Goal: Transaction & Acquisition: Purchase product/service

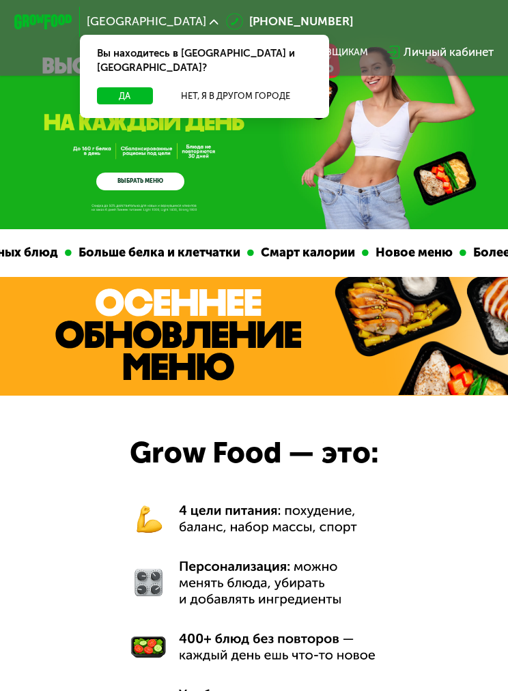
click at [139, 87] on button "Да" at bounding box center [125, 96] width 56 height 18
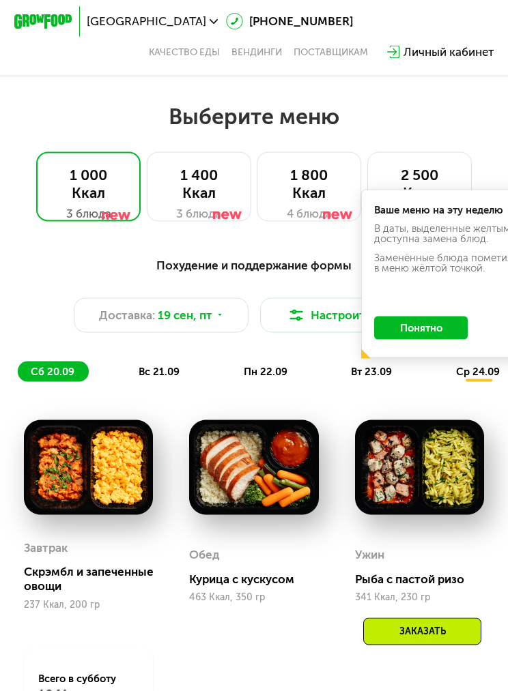
scroll to position [708, 0]
click at [446, 326] on button "Понятно" at bounding box center [420, 328] width 93 height 23
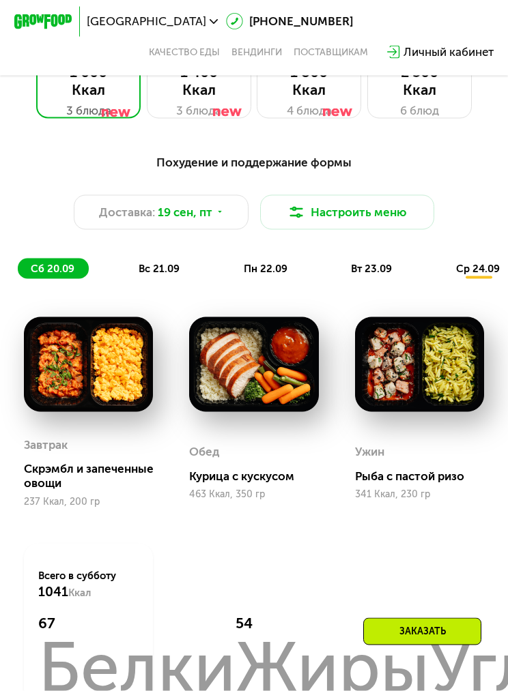
scroll to position [812, 0]
click at [224, 209] on icon at bounding box center [220, 211] width 9 height 9
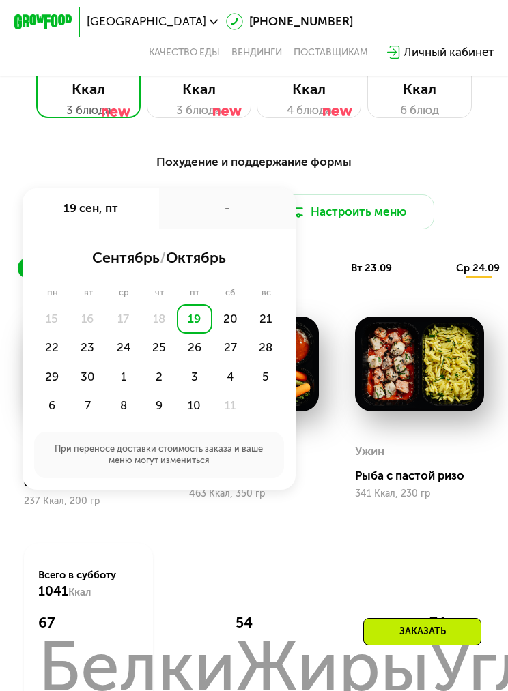
click at [68, 345] on div "22" at bounding box center [51, 348] width 35 height 29
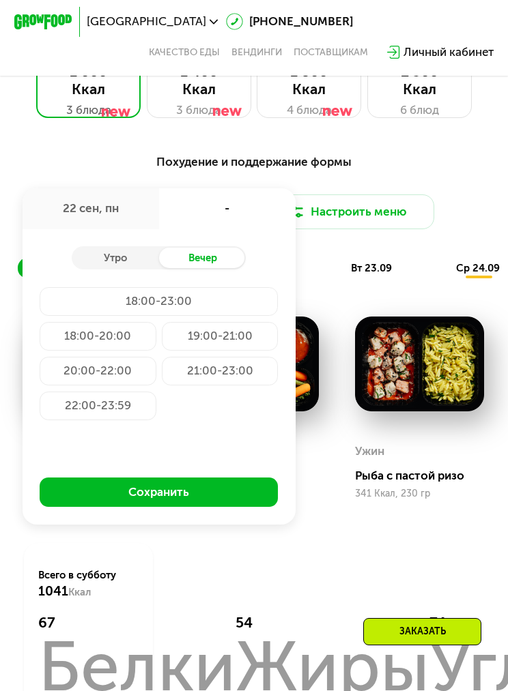
click at [131, 255] on div "Утро" at bounding box center [115, 258] width 87 height 20
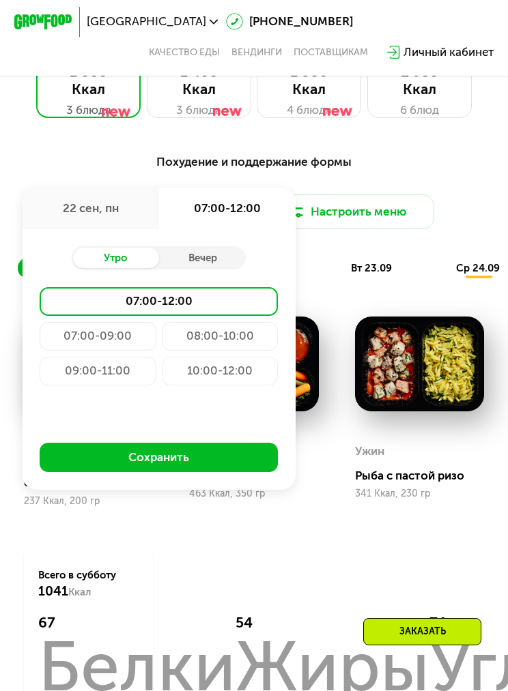
click at [110, 371] on div "09:00-11:00" at bounding box center [98, 371] width 116 height 29
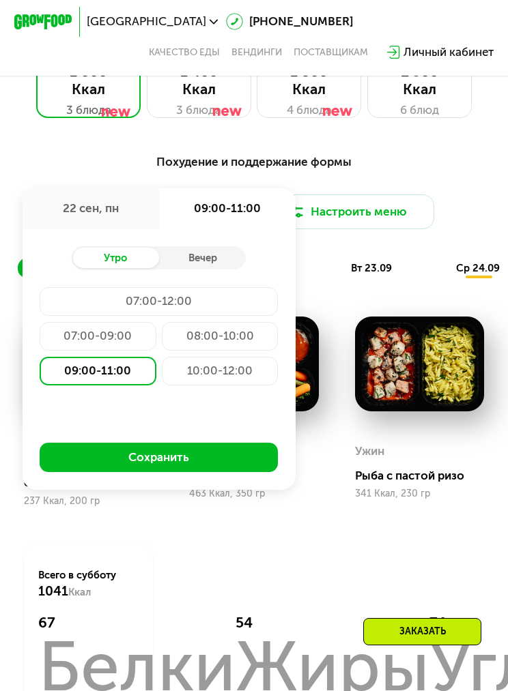
click at [204, 461] on button "Сохранить" at bounding box center [159, 457] width 238 height 29
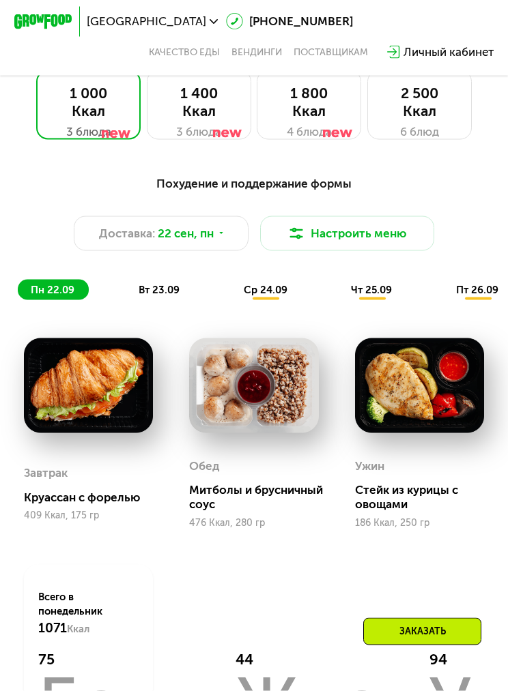
scroll to position [784, 0]
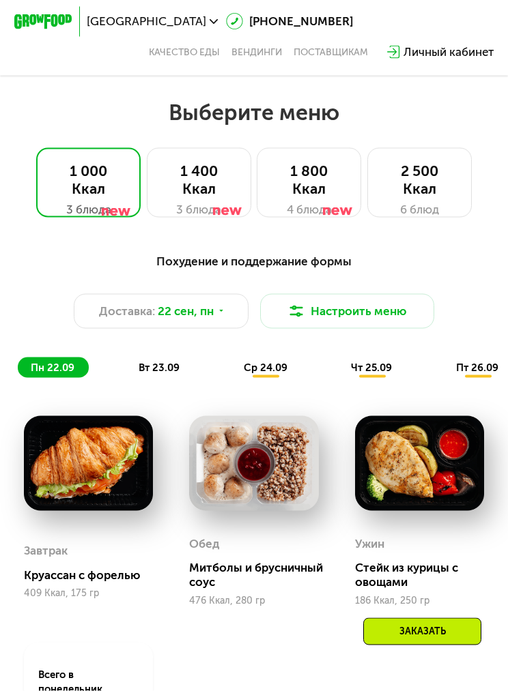
click at [177, 369] on span "вт 23.09" at bounding box center [159, 368] width 41 height 12
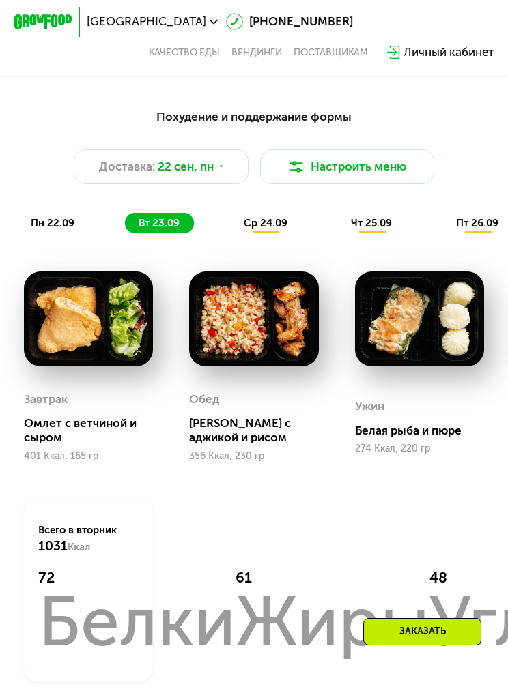
scroll to position [857, 0]
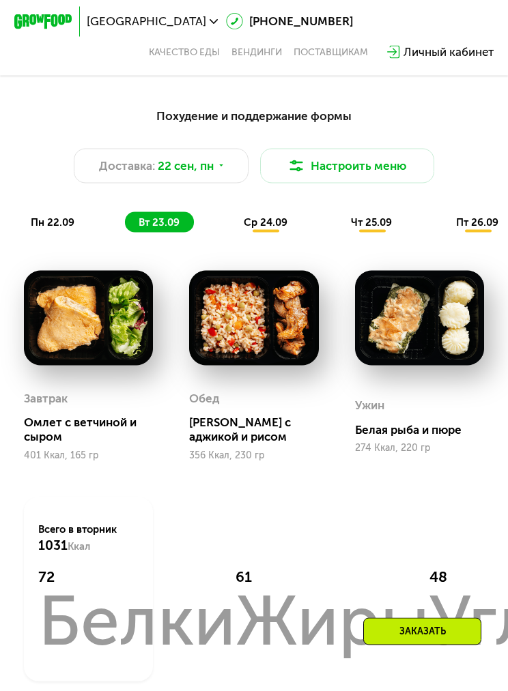
click at [285, 226] on span "ср 24.09" at bounding box center [266, 222] width 44 height 12
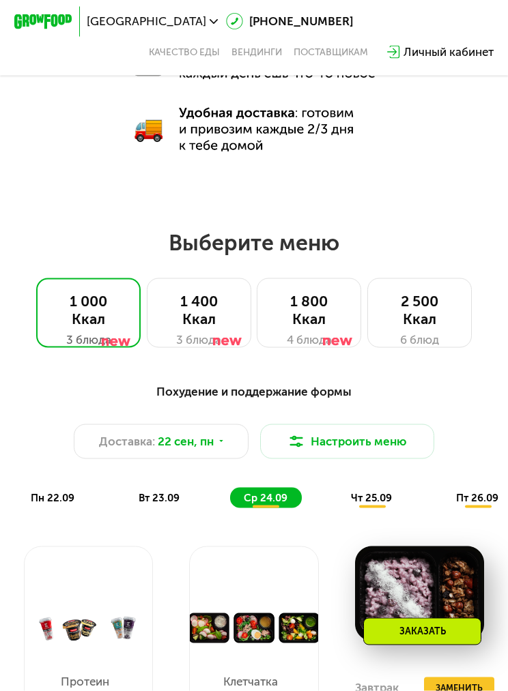
scroll to position [582, 0]
click at [207, 315] on div "1 400 Ккал" at bounding box center [199, 310] width 74 height 35
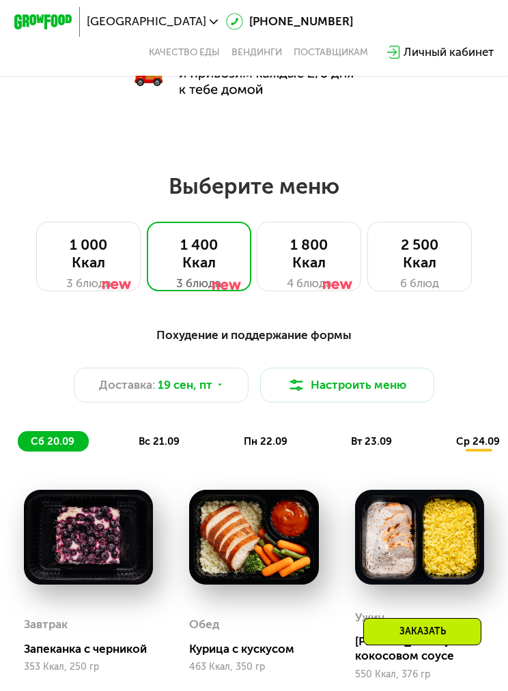
scroll to position [645, 0]
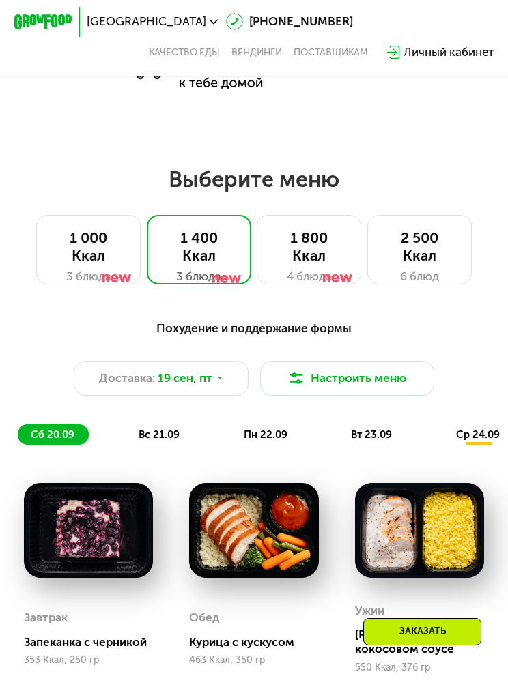
click at [231, 379] on div "Доставка: [DATE]" at bounding box center [161, 378] width 174 height 35
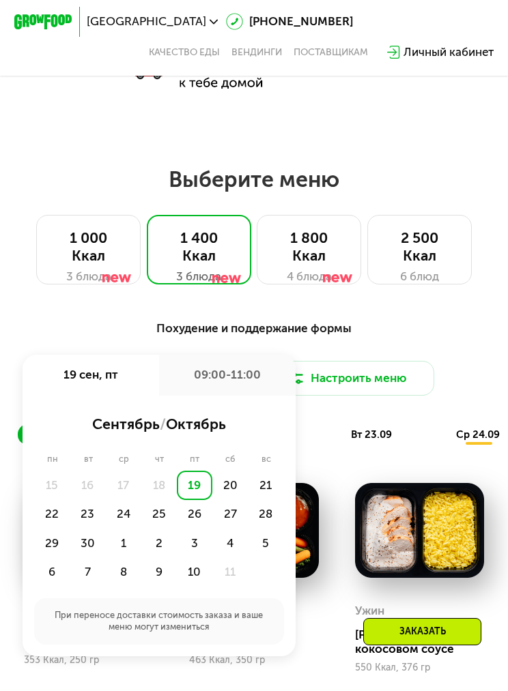
click at [60, 517] on div "22" at bounding box center [51, 514] width 35 height 29
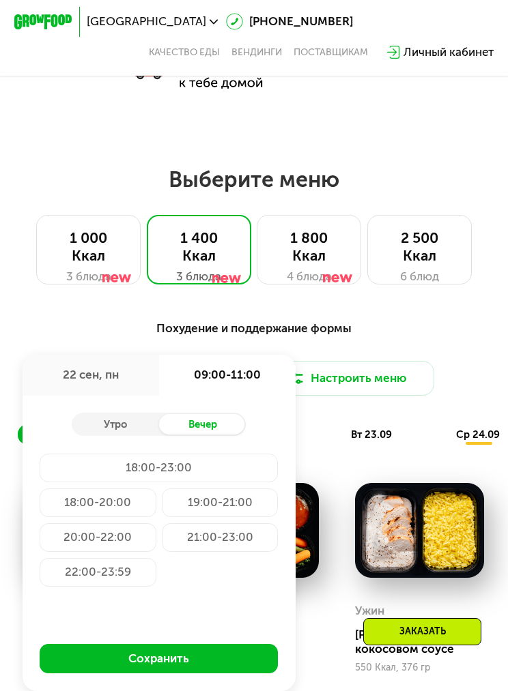
click at [134, 418] on div "Утро" at bounding box center [115, 424] width 87 height 20
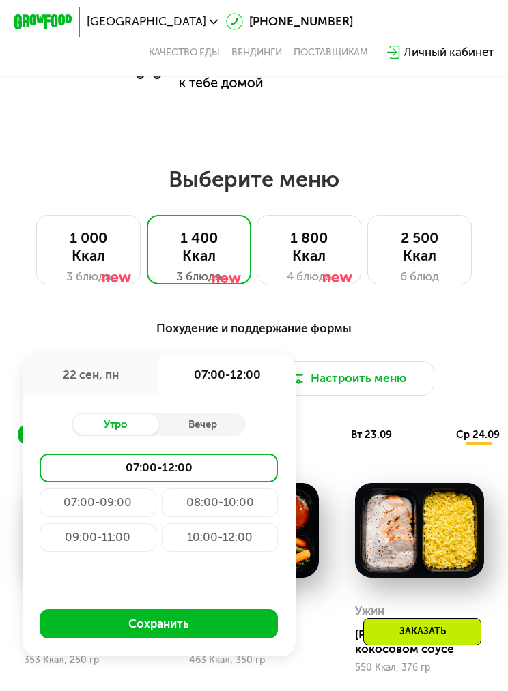
click at [134, 543] on div "09:00-11:00" at bounding box center [98, 538] width 116 height 29
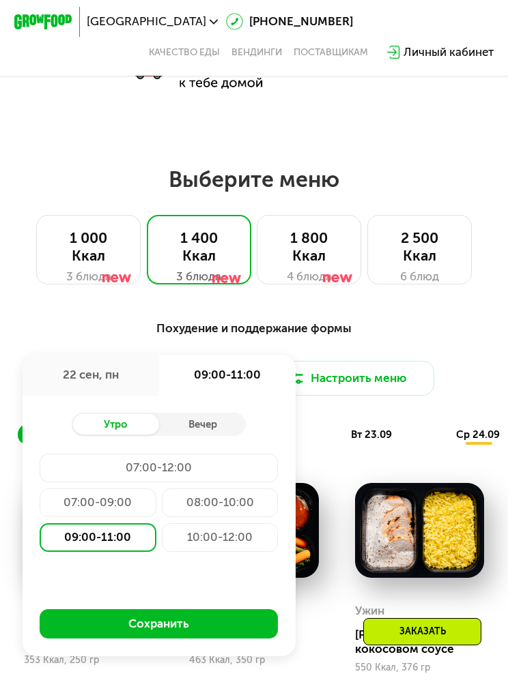
click at [186, 633] on button "Сохранить" at bounding box center [159, 624] width 238 height 29
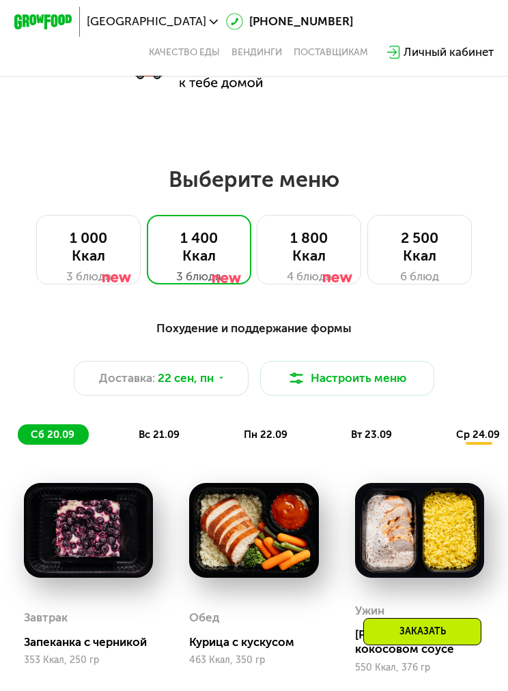
click at [358, 379] on button "Настроить меню" at bounding box center [347, 378] width 174 height 35
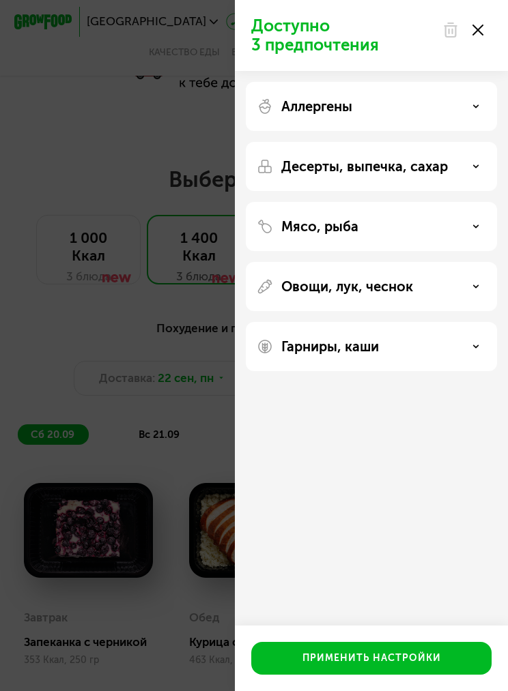
click at [481, 27] on use at bounding box center [477, 30] width 11 height 11
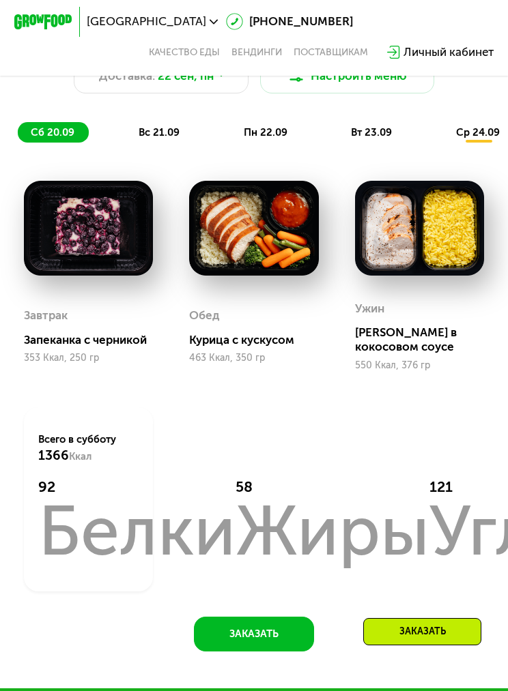
scroll to position [951, 0]
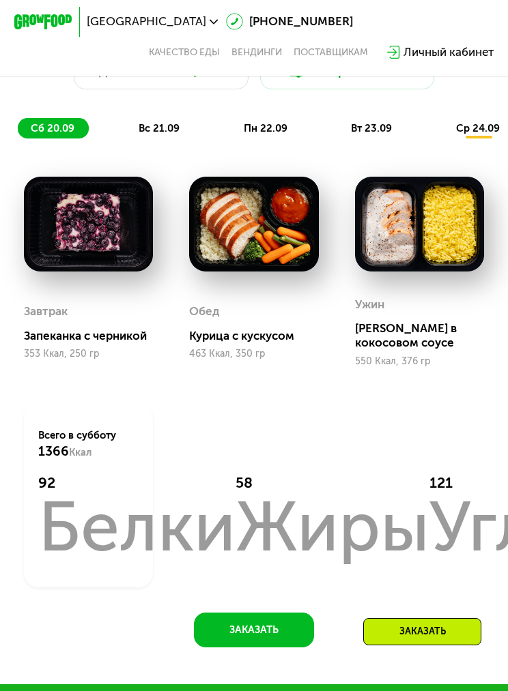
click at [172, 131] on span "вс 21.09" at bounding box center [159, 128] width 41 height 12
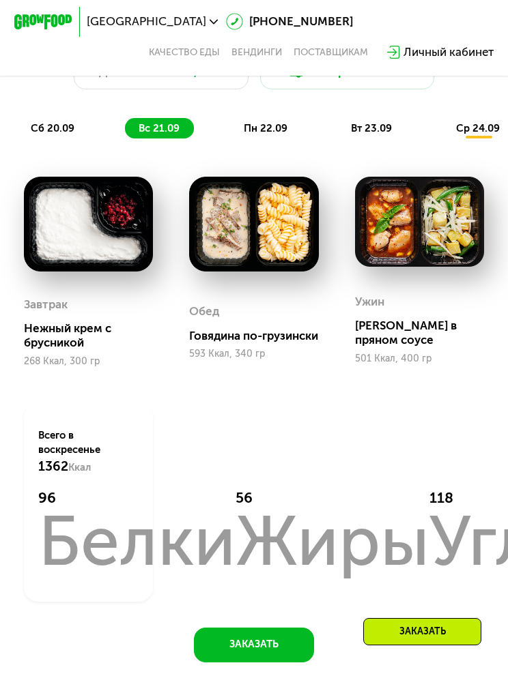
click at [273, 129] on span "пн 22.09" at bounding box center [266, 128] width 44 height 12
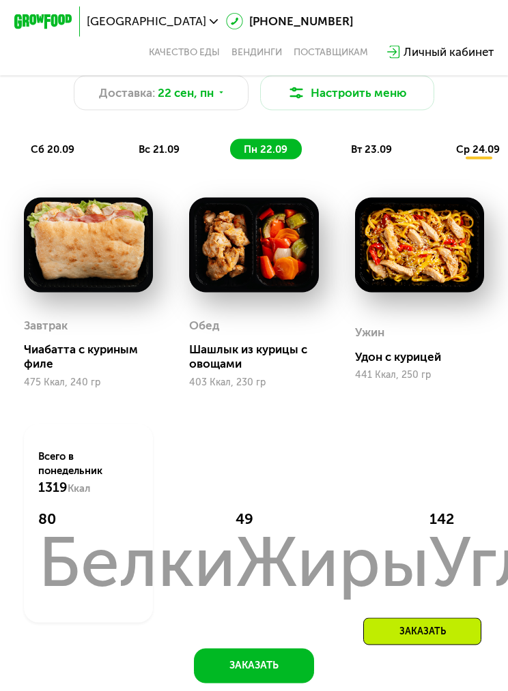
click at [391, 149] on span "вт 23.09" at bounding box center [371, 149] width 41 height 12
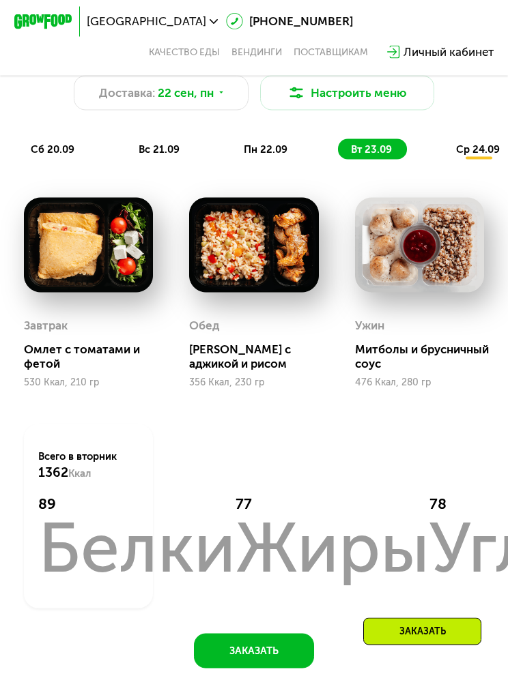
scroll to position [931, 0]
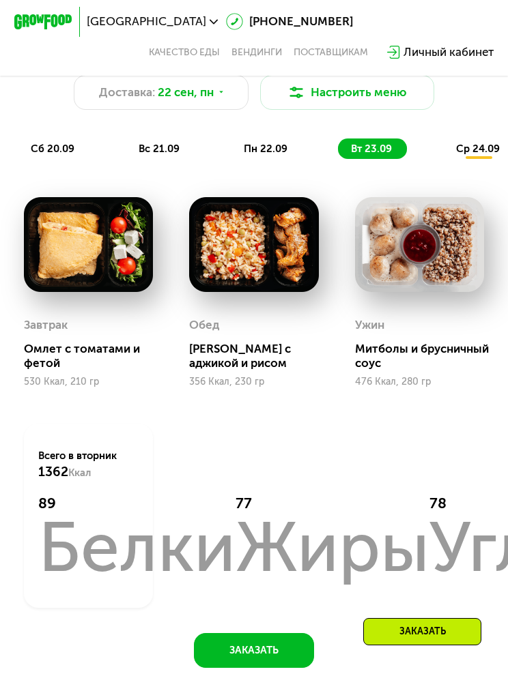
click at [483, 154] on span "ср 24.09" at bounding box center [478, 149] width 44 height 12
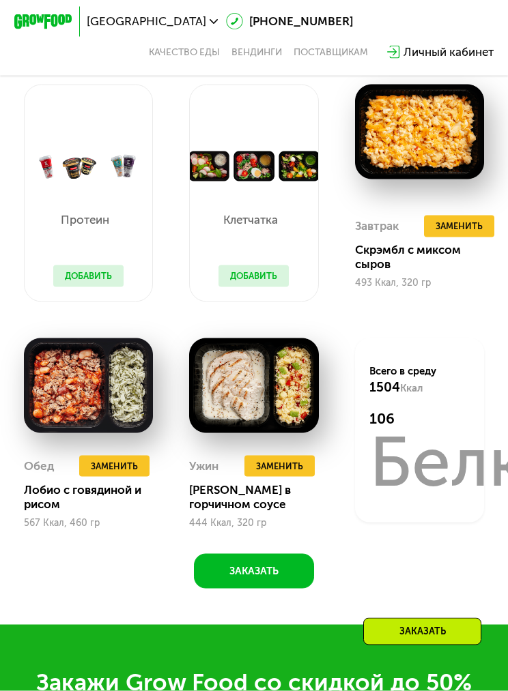
scroll to position [1041, 0]
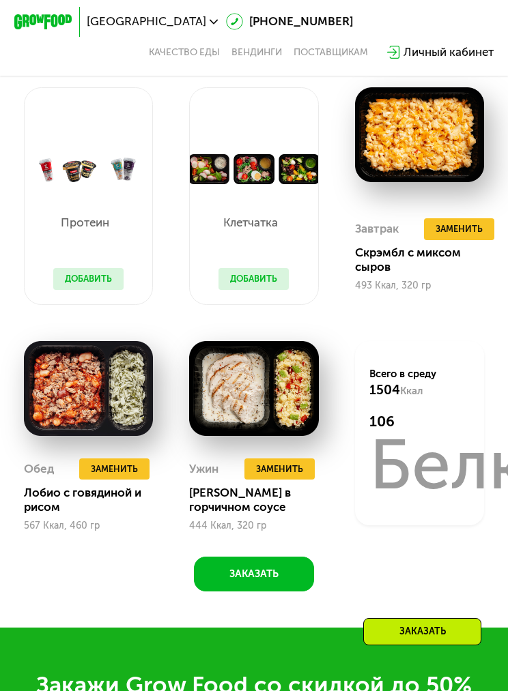
click at [265, 274] on button "Добавить" at bounding box center [253, 279] width 70 height 22
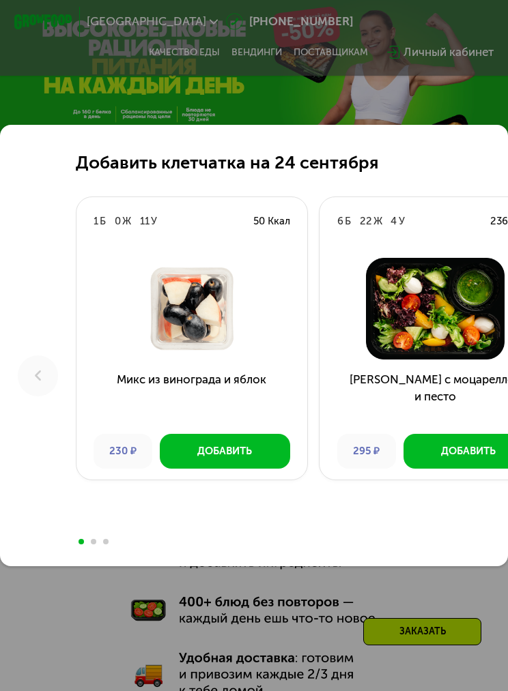
scroll to position [0, 0]
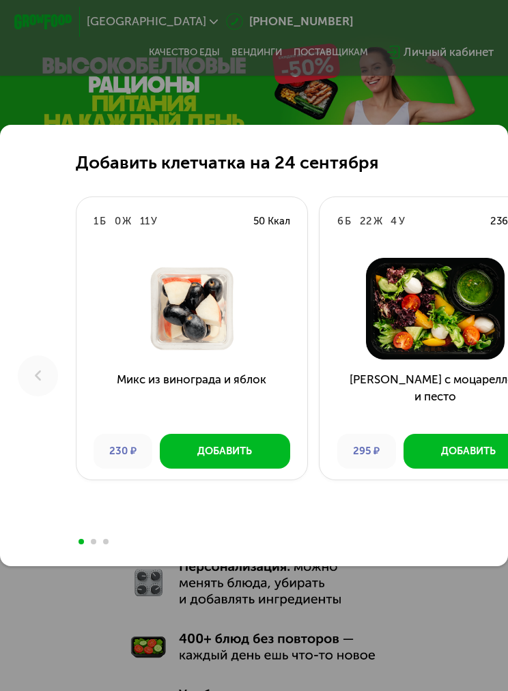
click at [471, 96] on div "Добавить клетчатка на [DATE] 1 Б 0 Ж 11 У 50 Ккал Микс из винограда и яблок 230…" at bounding box center [254, 345] width 508 height 691
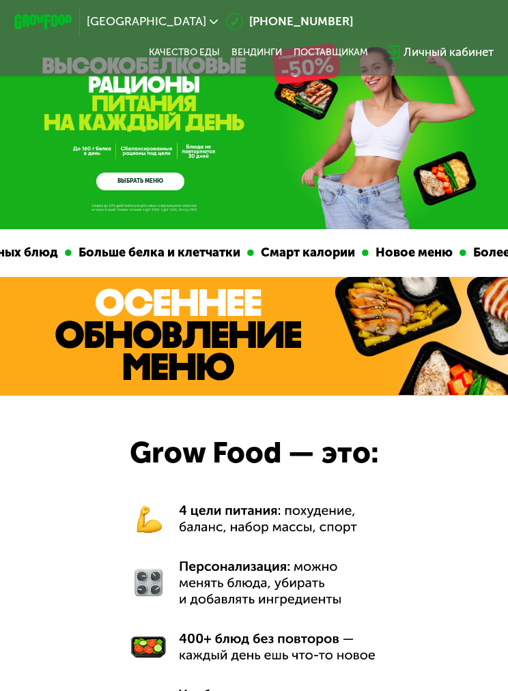
click at [153, 178] on link "ВЫБРАТЬ МЕНЮ" at bounding box center [140, 182] width 88 height 18
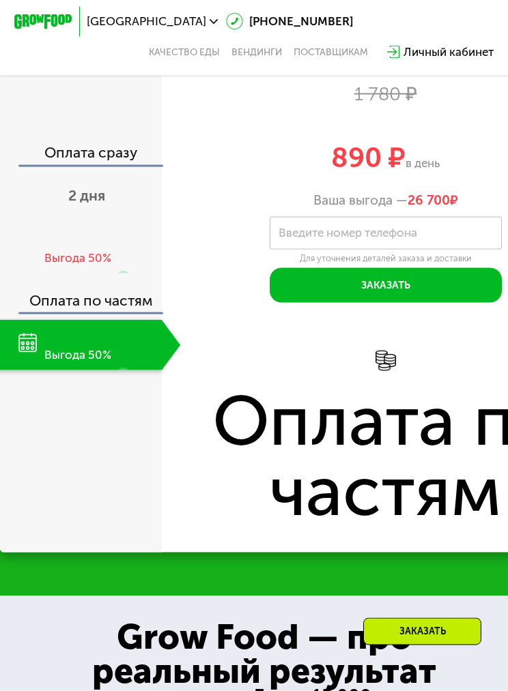
scroll to position [1730, 0]
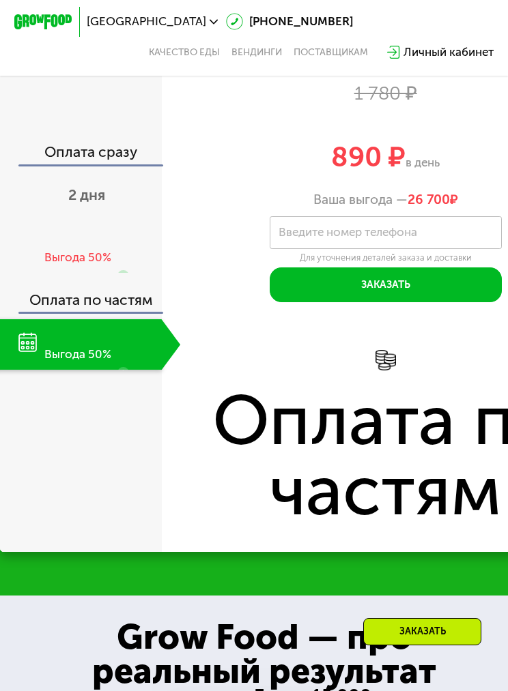
click at [101, 204] on span "2 дня" at bounding box center [86, 195] width 37 height 18
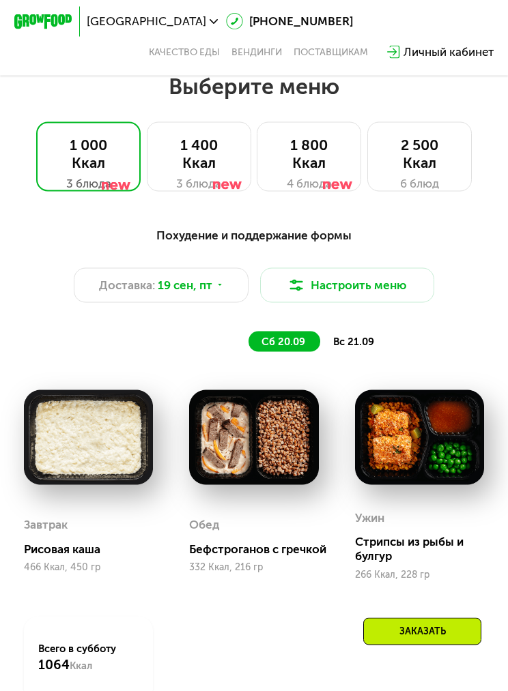
scroll to position [739, 0]
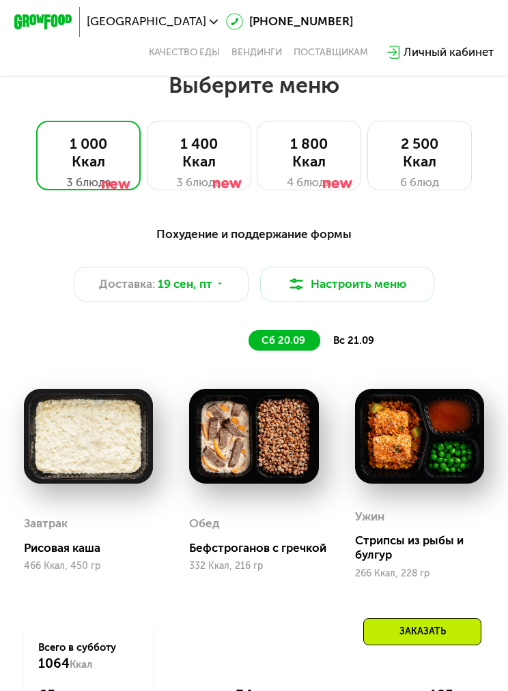
click at [233, 278] on div "Доставка: [DATE]" at bounding box center [161, 284] width 174 height 35
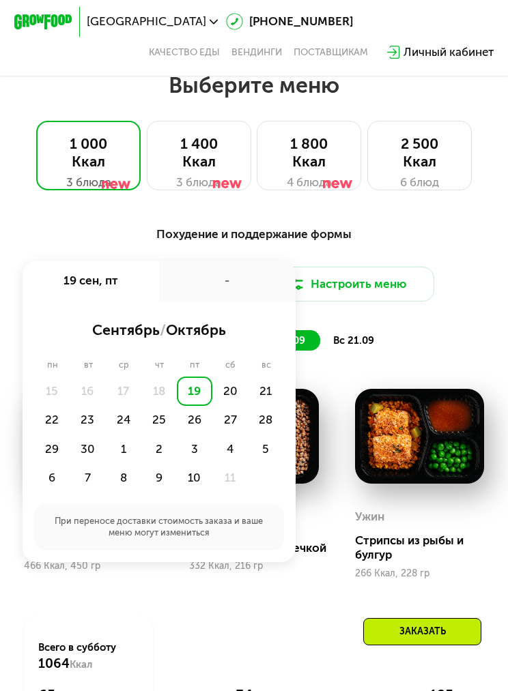
click at [48, 425] on div "22" at bounding box center [51, 420] width 35 height 29
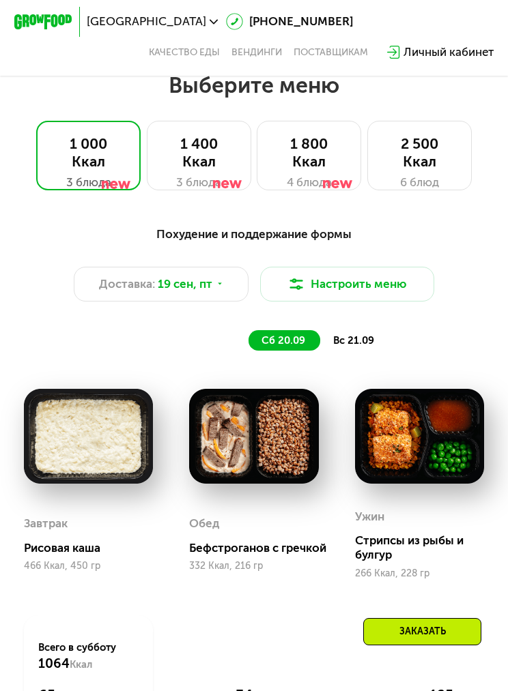
click at [487, 270] on div "Доставка: 19 сен, пт Настроить меню" at bounding box center [254, 284] width 473 height 35
click at [233, 281] on div "Доставка: [DATE]" at bounding box center [161, 284] width 174 height 35
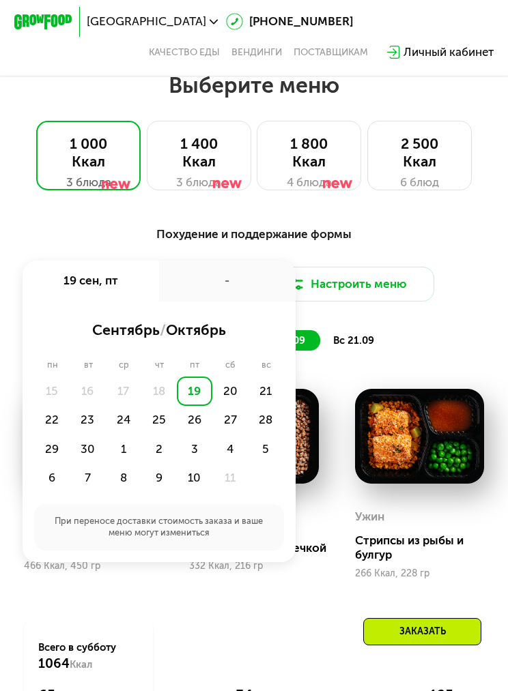
click at [64, 418] on div "22" at bounding box center [51, 420] width 35 height 29
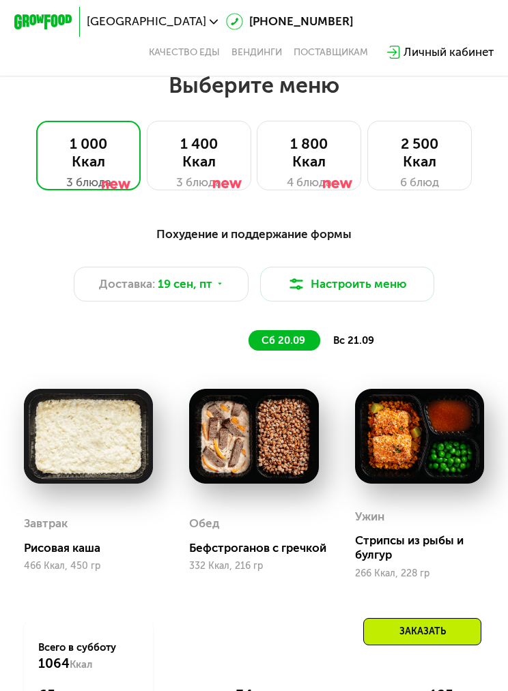
click at [464, 247] on div "Похудение и поддержание формы Доставка: 19 сен, пт Настроить меню сб 20.09 вс 2…" at bounding box center [254, 288] width 473 height 126
click at [222, 293] on div "Доставка: [DATE]" at bounding box center [161, 284] width 174 height 35
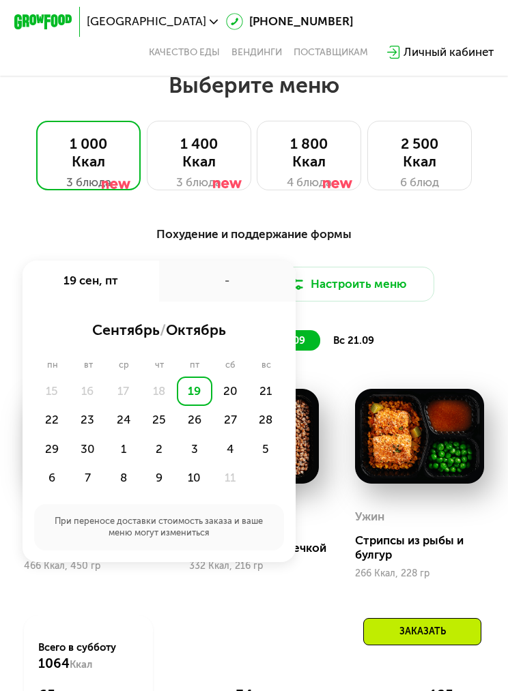
click at [101, 419] on div "23" at bounding box center [87, 420] width 35 height 29
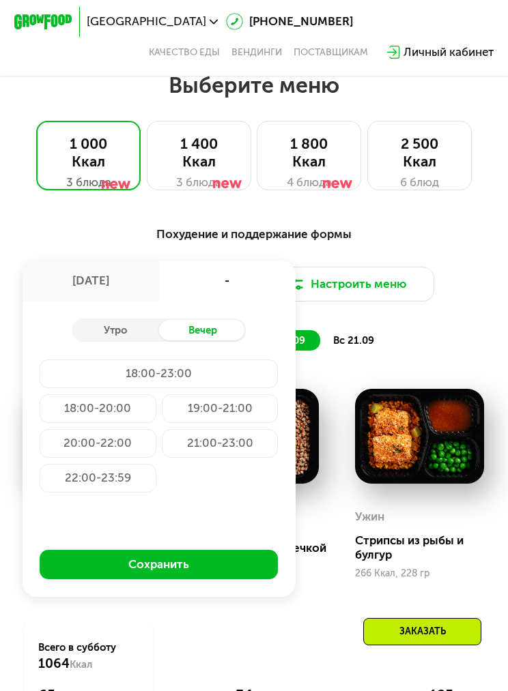
click at [135, 325] on div "Утро" at bounding box center [115, 330] width 87 height 20
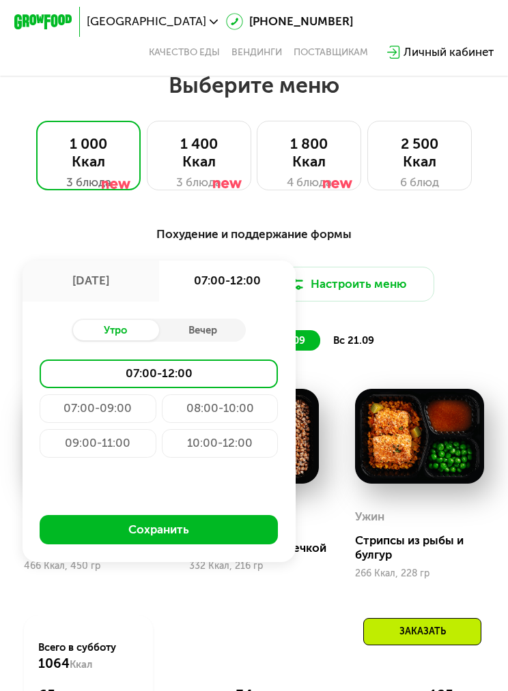
click at [134, 442] on div "09:00-11:00" at bounding box center [98, 443] width 116 height 29
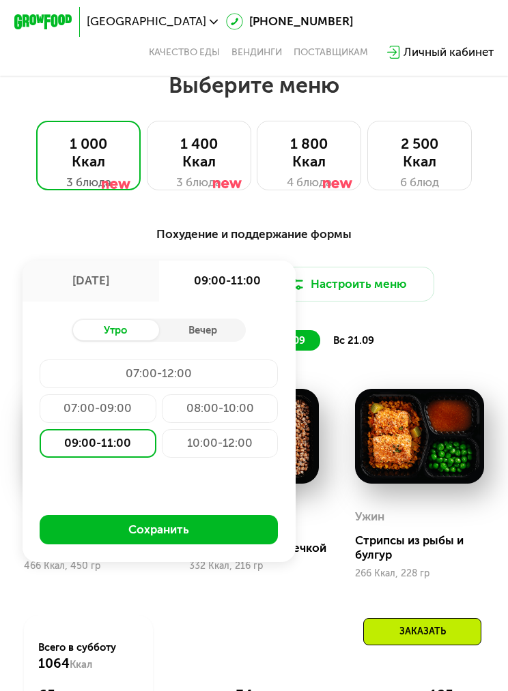
click at [211, 528] on button "Сохранить" at bounding box center [159, 529] width 238 height 29
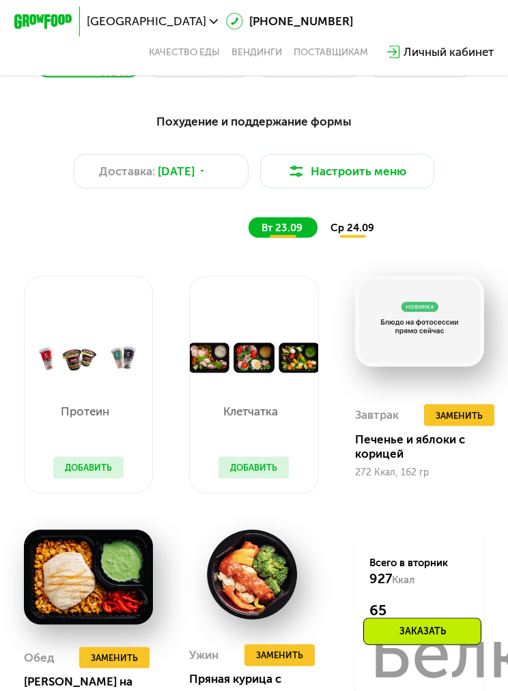
click at [364, 225] on span "ср 24.09" at bounding box center [352, 228] width 44 height 12
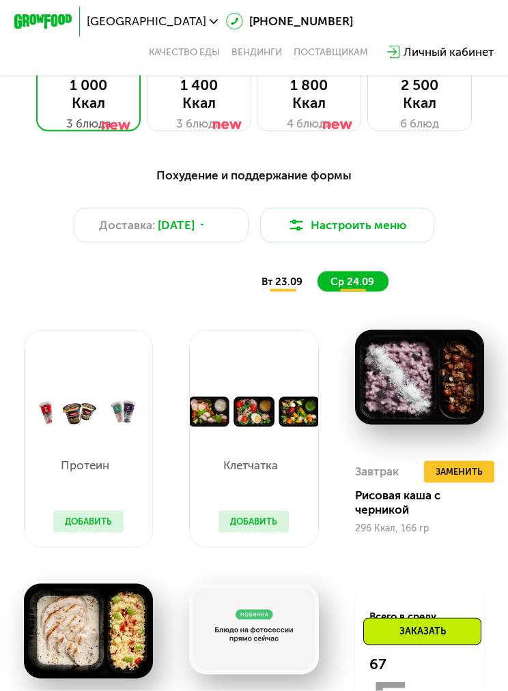
scroll to position [799, 0]
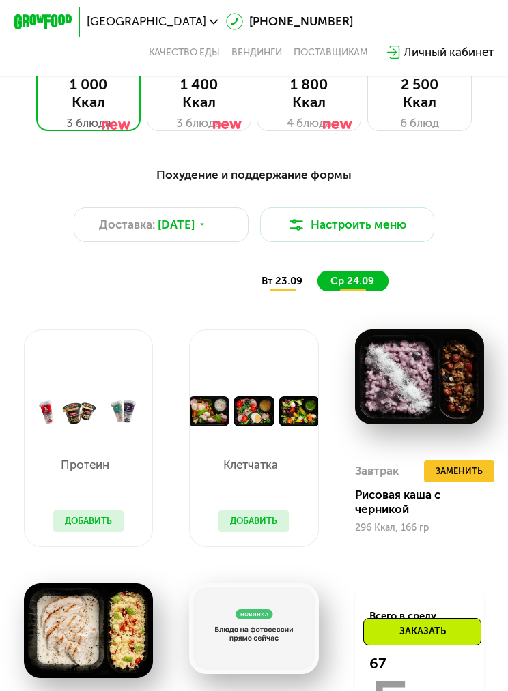
click at [227, 109] on div at bounding box center [227, 106] width 29 height 70
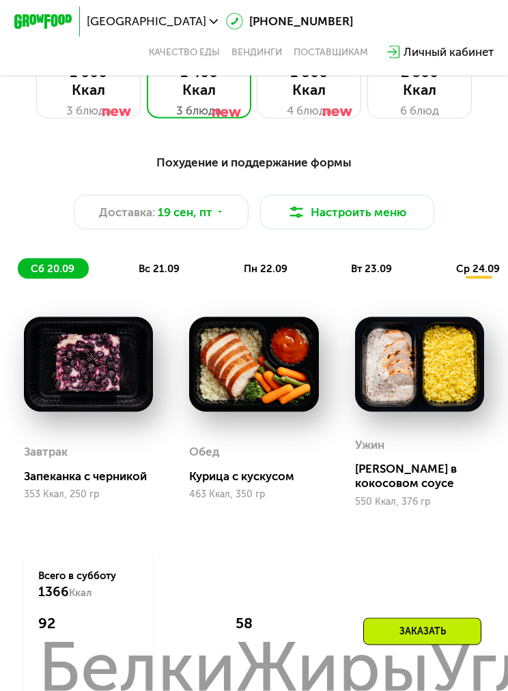
scroll to position [812, 0]
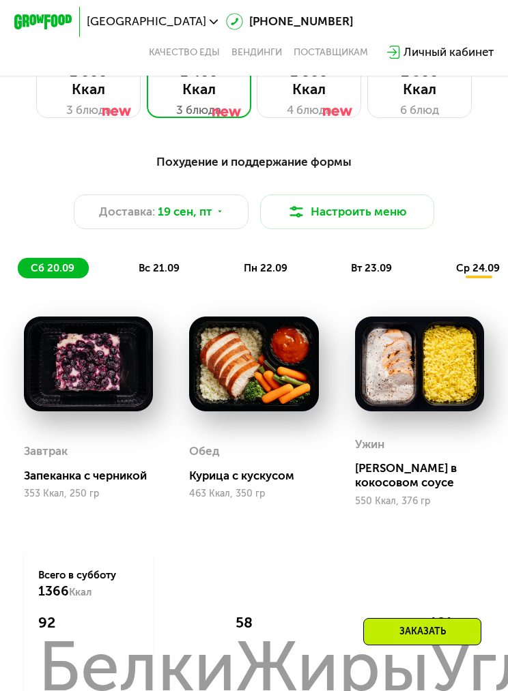
click at [383, 267] on span "вт 23.09" at bounding box center [371, 268] width 41 height 12
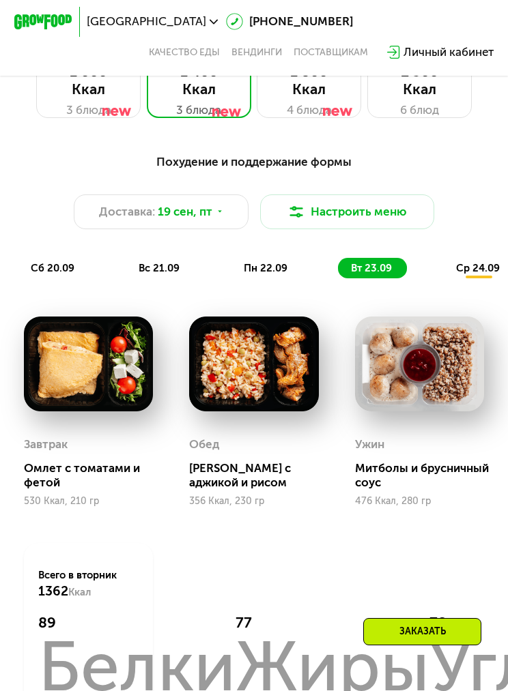
click at [222, 201] on div "Доставка: [DATE]" at bounding box center [161, 212] width 174 height 35
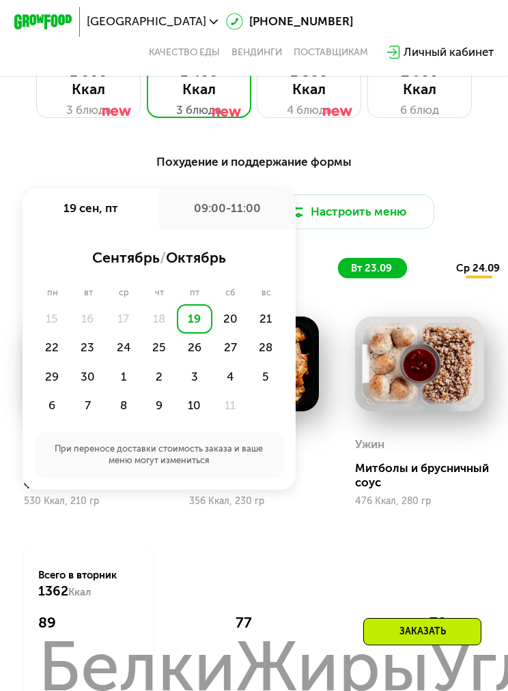
click at [91, 346] on div "23" at bounding box center [87, 348] width 35 height 29
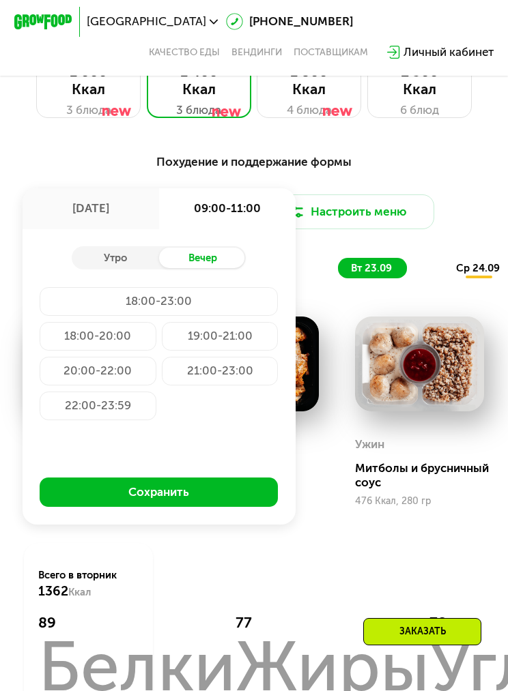
click at [109, 259] on div "Утро" at bounding box center [115, 258] width 87 height 20
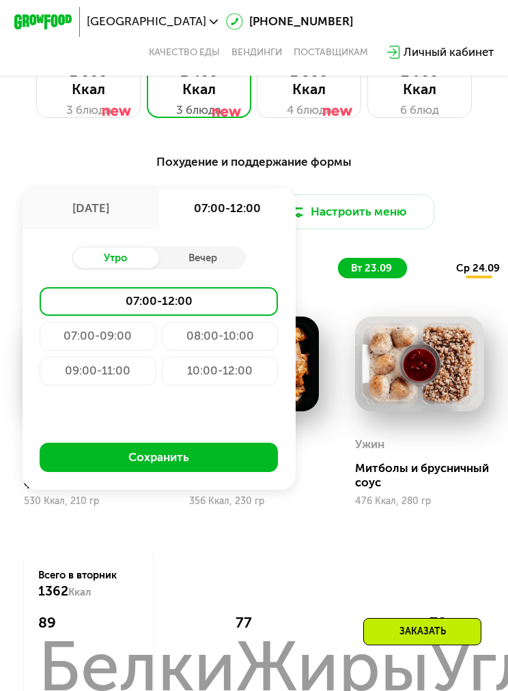
click at [119, 379] on div "09:00-11:00" at bounding box center [98, 371] width 116 height 29
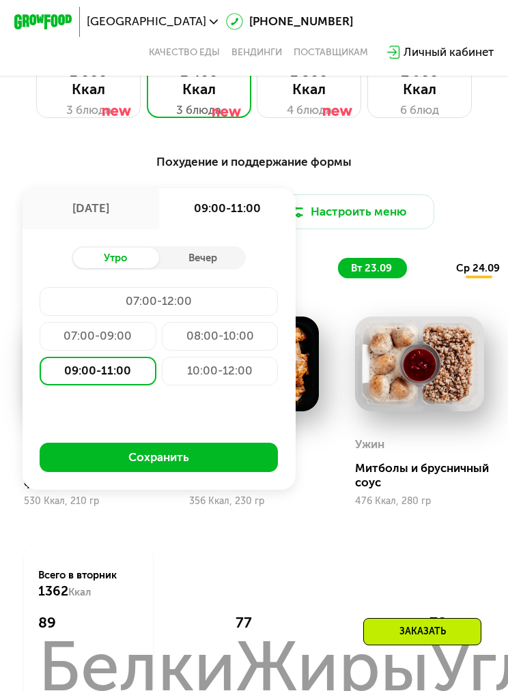
click at [225, 465] on button "Сохранить" at bounding box center [159, 457] width 238 height 29
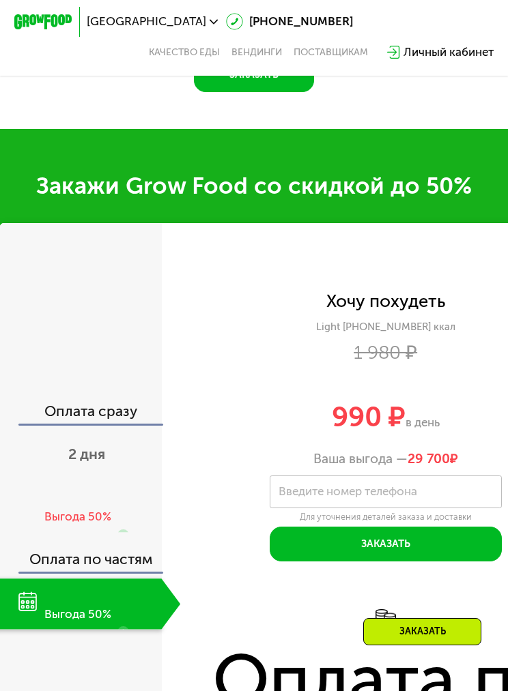
scroll to position [1616, 0]
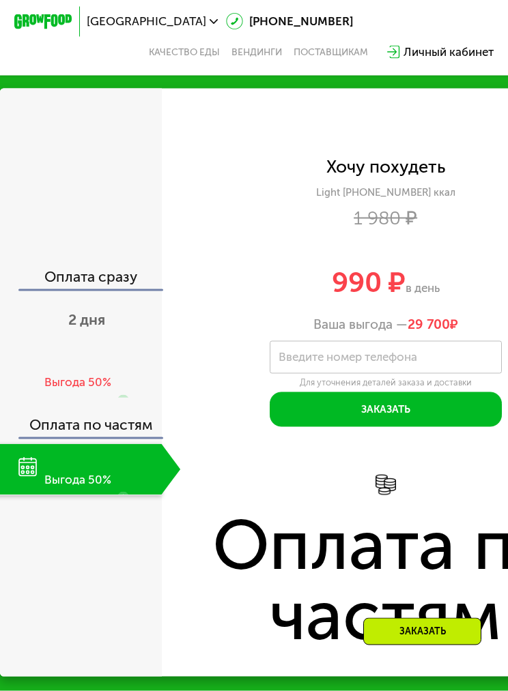
click at [90, 317] on span "2 дня" at bounding box center [86, 320] width 37 height 18
